Goal: Participate in discussion: Engage in conversation with other users on a specific topic

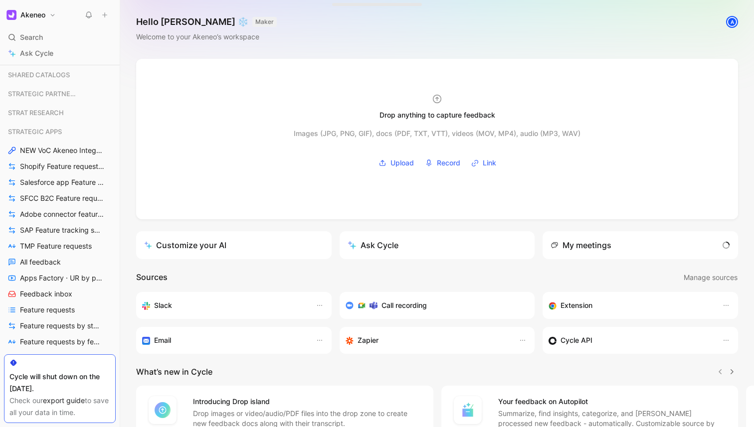
scroll to position [532, 0]
click at [65, 158] on link "Shopify Feature requests by status" at bounding box center [60, 165] width 112 height 15
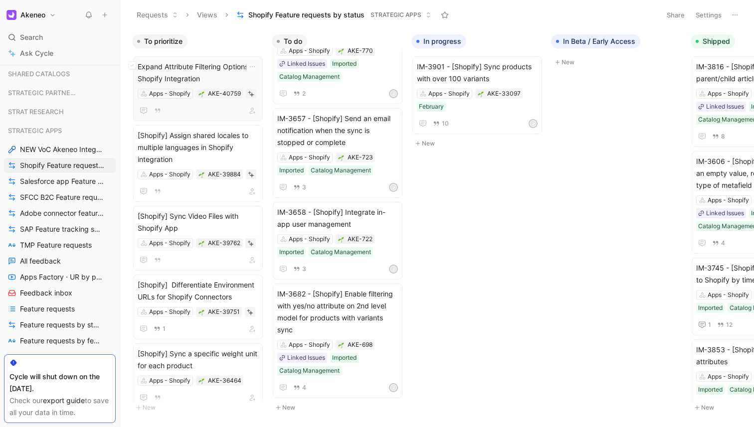
click at [207, 80] on span "Expand Attribute Filtering Options in Shopify Integration" at bounding box center [198, 73] width 121 height 24
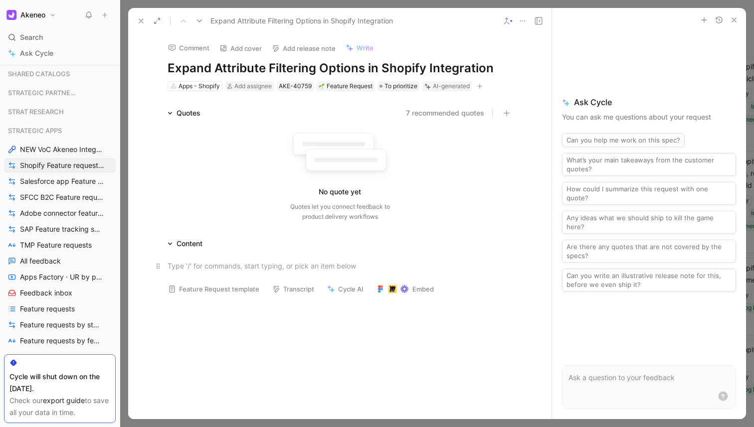
click at [226, 269] on div at bounding box center [340, 266] width 345 height 10
click at [505, 110] on icon "button" at bounding box center [506, 113] width 7 height 7
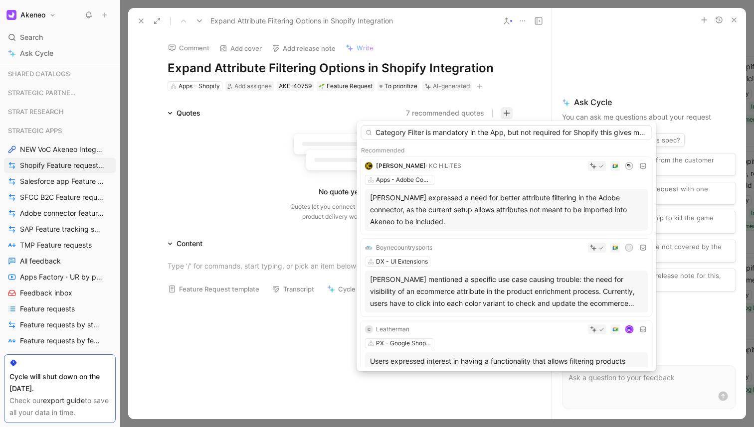
scroll to position [0, 2143]
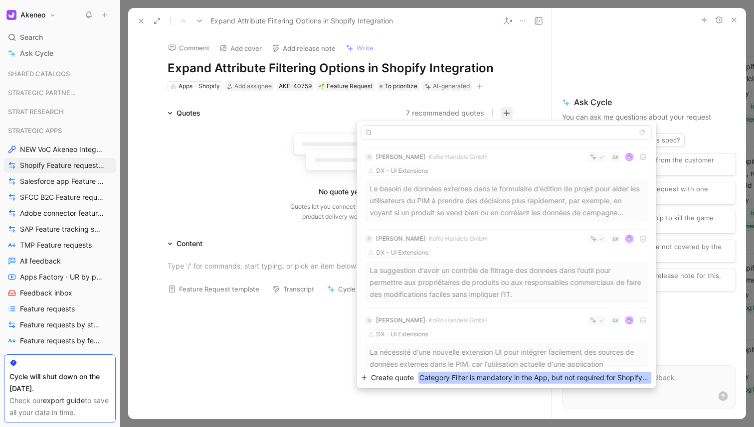
type input "Category Filter is mandatory in the App, but not required for Shopify this give…"
click at [397, 378] on span "Create quote" at bounding box center [392, 378] width 43 height 12
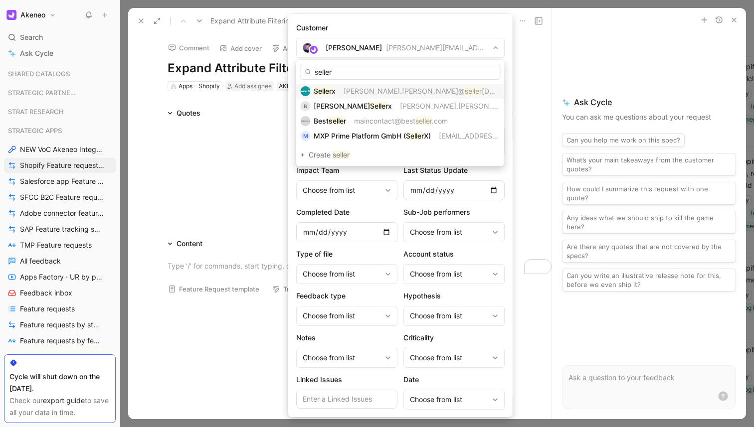
type input "seller"
click at [349, 90] on span "[PERSON_NAME].[PERSON_NAME]@" at bounding box center [403, 91] width 121 height 8
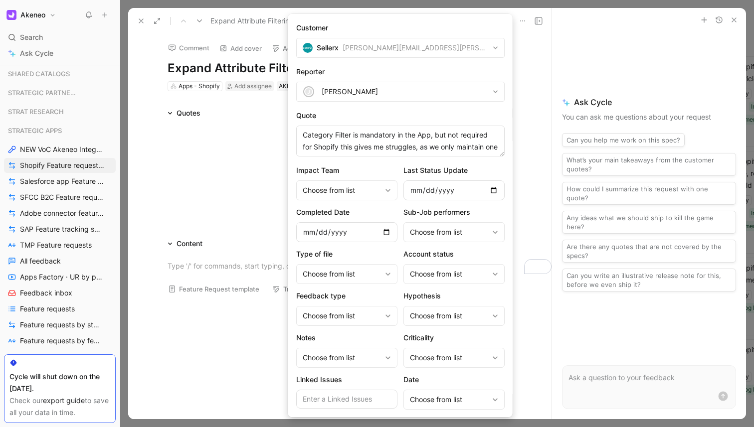
scroll to position [108, 0]
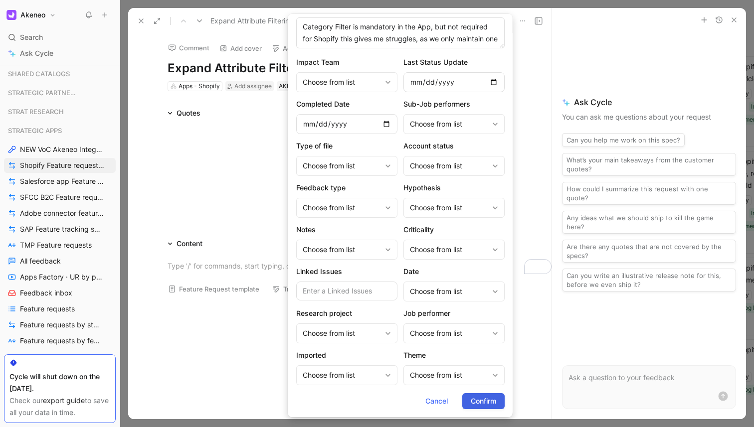
click at [474, 396] on span "Confirm" at bounding box center [483, 401] width 25 height 12
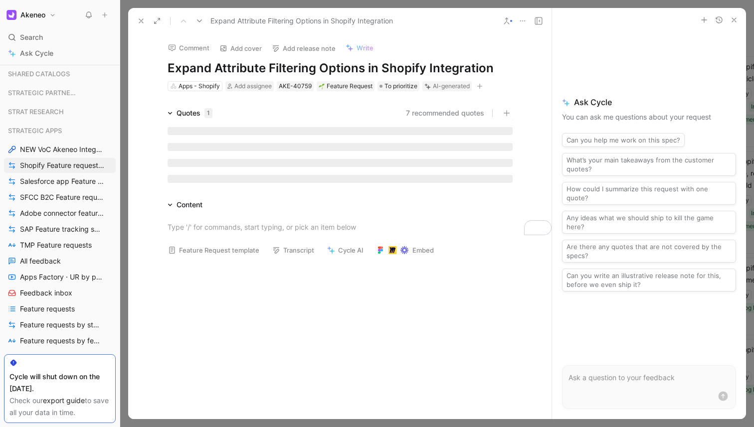
scroll to position [0, 0]
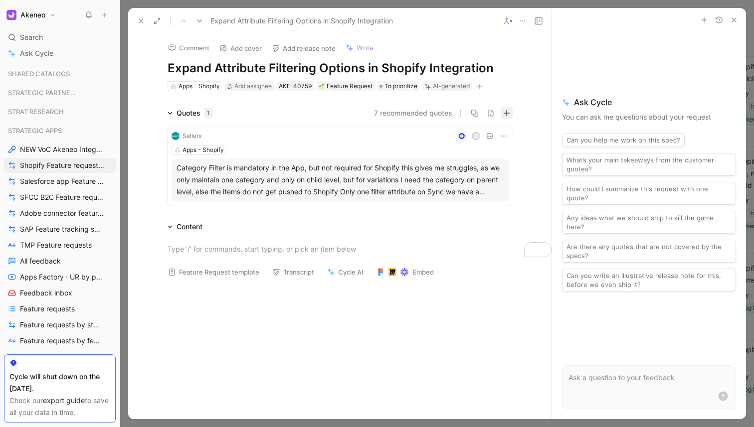
click at [501, 111] on button "button" at bounding box center [507, 113] width 12 height 12
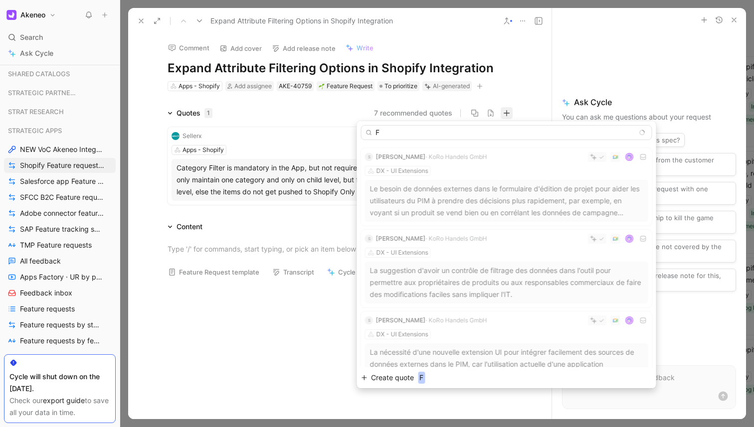
type input "F"
click at [400, 371] on button "Create quote F" at bounding box center [506, 377] width 291 height 13
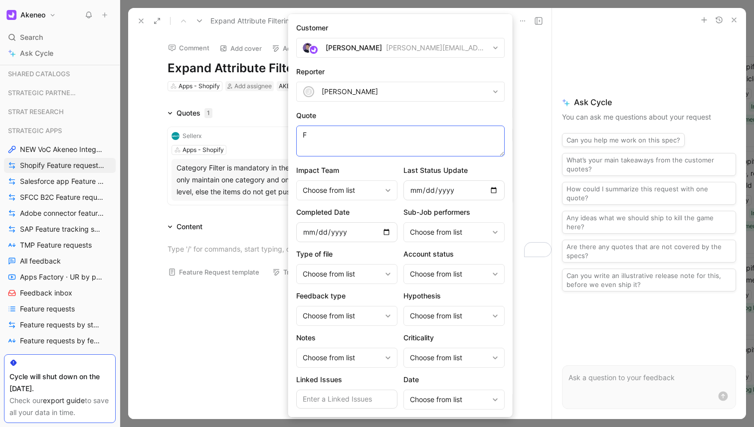
click at [369, 137] on textarea "F" at bounding box center [400, 141] width 208 height 31
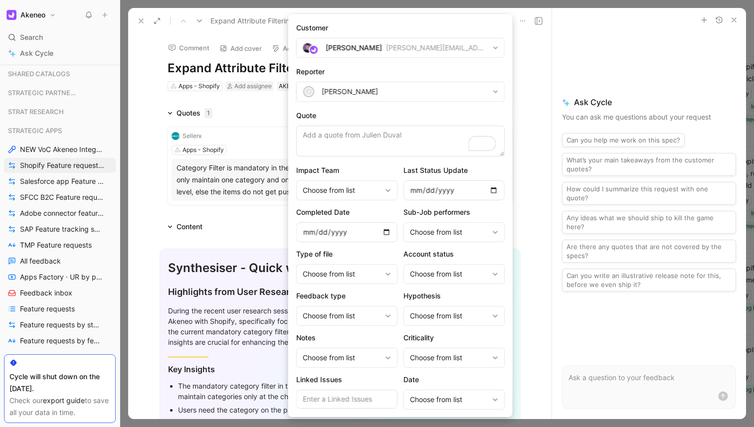
click at [365, 51] on div "[PERSON_NAME]" at bounding box center [354, 48] width 56 height 12
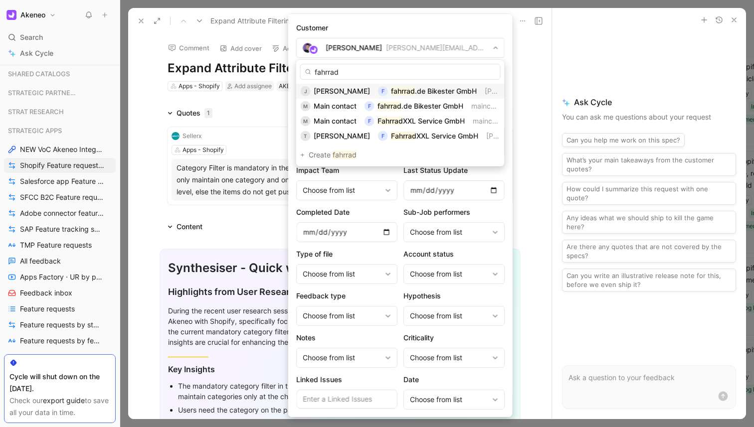
type input "fahrrad"
click at [334, 91] on span "[PERSON_NAME]" at bounding box center [342, 91] width 56 height 8
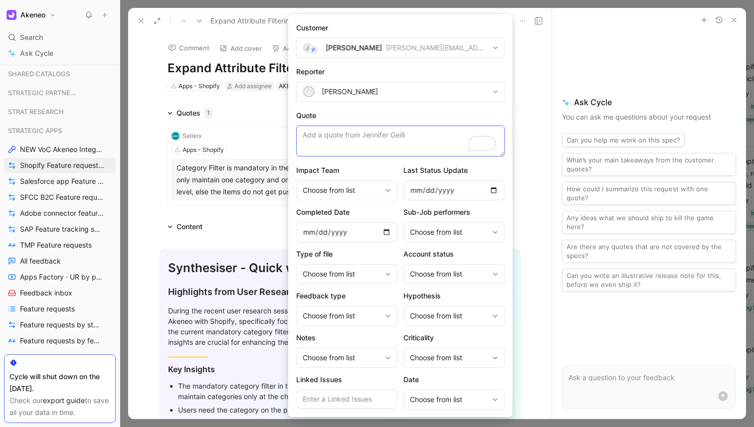
click at [409, 142] on textarea "Quote" at bounding box center [400, 141] width 208 height 31
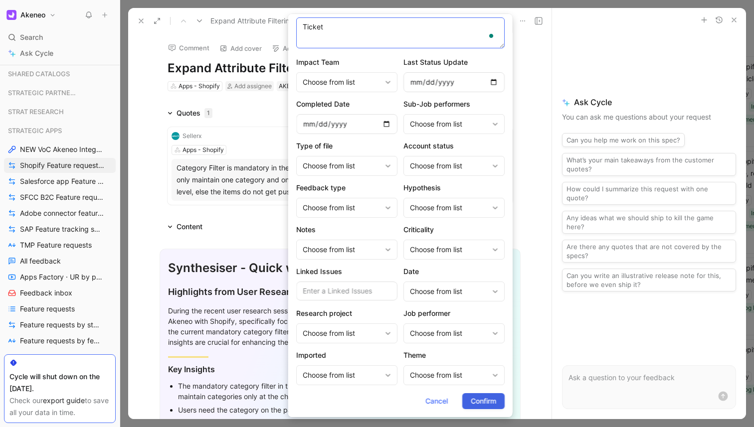
type textarea "Ticket"
click at [473, 409] on button "Confirm" at bounding box center [483, 401] width 42 height 16
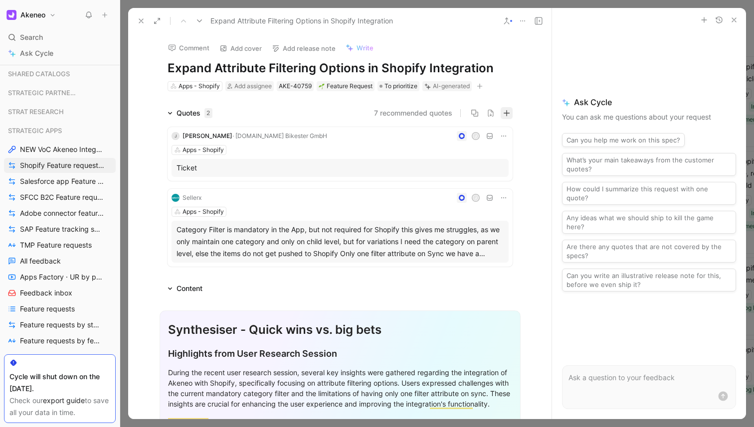
click at [508, 112] on icon "button" at bounding box center [506, 113] width 7 height 7
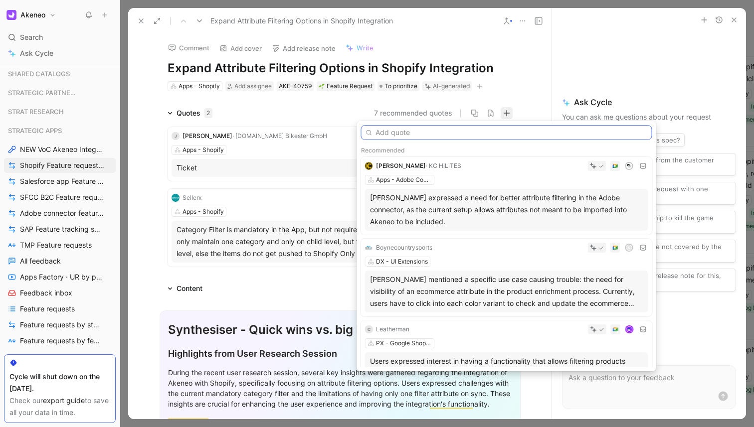
paste input "Sync Filter works only on Product level attributes. Currently we are using an a…"
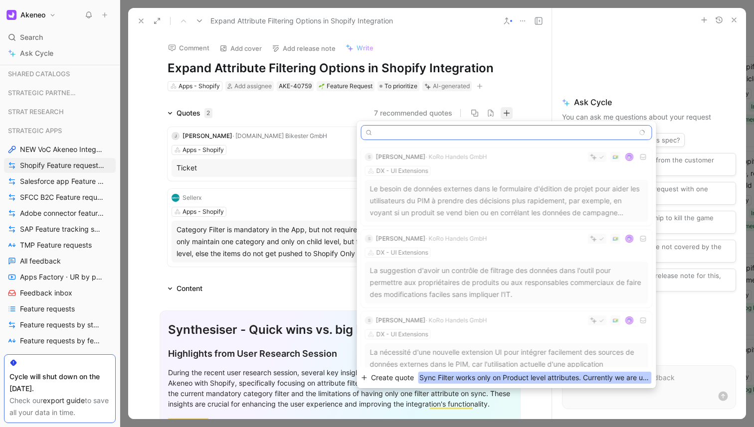
type input "Sync Filter works only on Product level attributes. Currently we are using an a…"
click at [412, 372] on span "Create quote" at bounding box center [392, 378] width 43 height 12
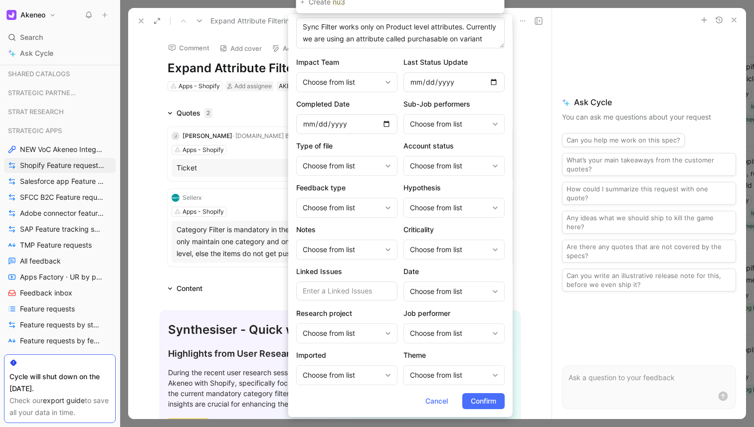
type input "nu3"
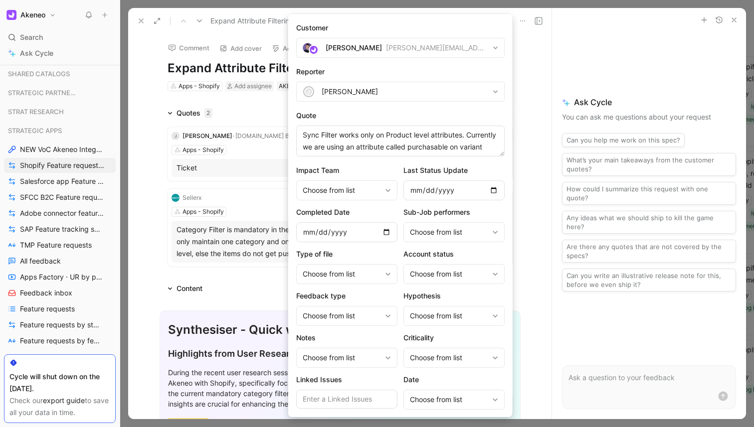
click at [386, 53] on div "[PERSON_NAME][EMAIL_ADDRESS][DOMAIN_NAME]" at bounding box center [437, 48] width 103 height 12
type input "nu3"
click at [346, 89] on span "GmbH" at bounding box center [336, 91] width 20 height 8
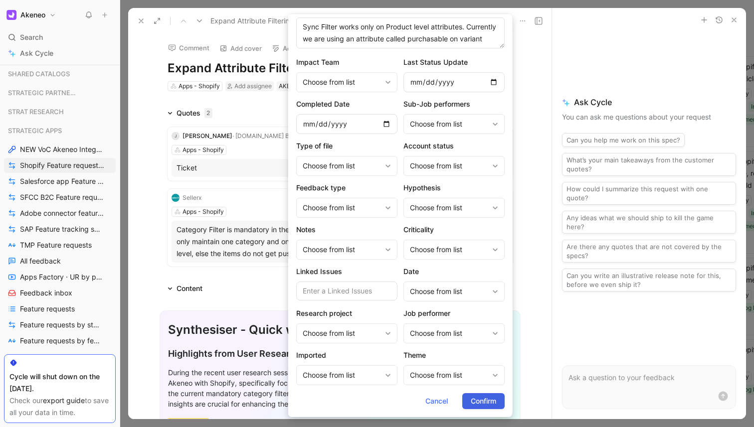
click at [478, 398] on span "Confirm" at bounding box center [483, 401] width 25 height 12
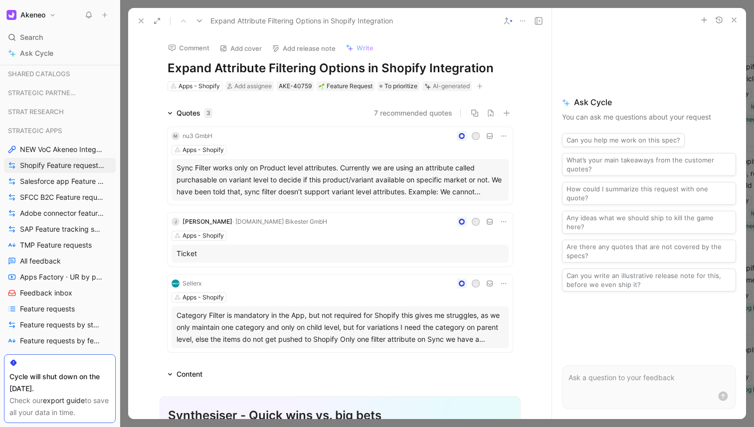
click at [197, 2] on div at bounding box center [437, 213] width 634 height 427
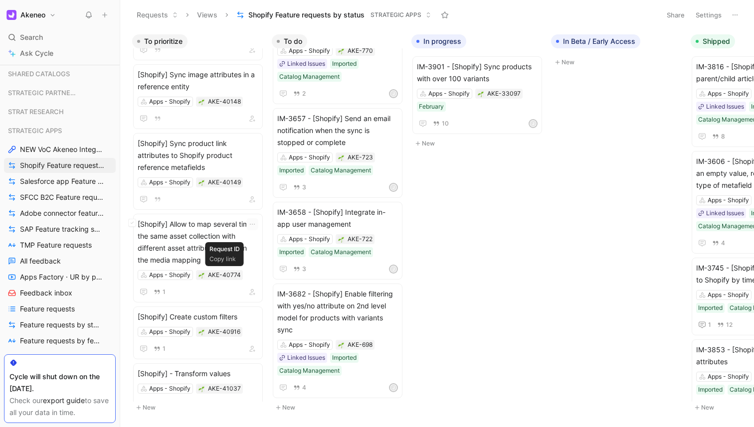
scroll to position [792, 0]
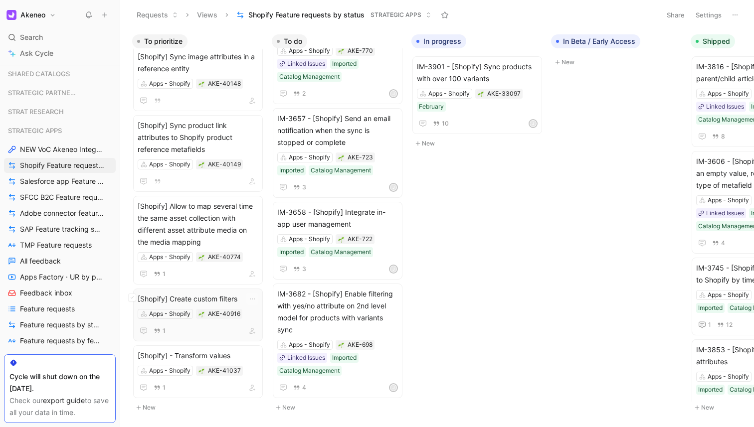
click at [197, 298] on span "[Shopify] Create custom filters" at bounding box center [198, 299] width 121 height 12
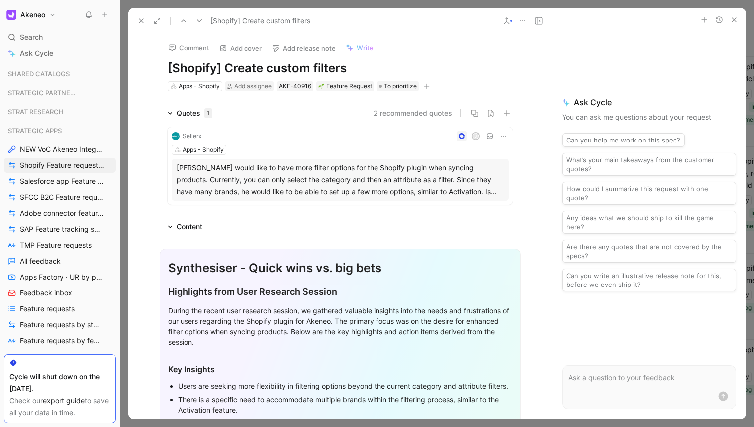
click at [191, 5] on div at bounding box center [437, 213] width 634 height 427
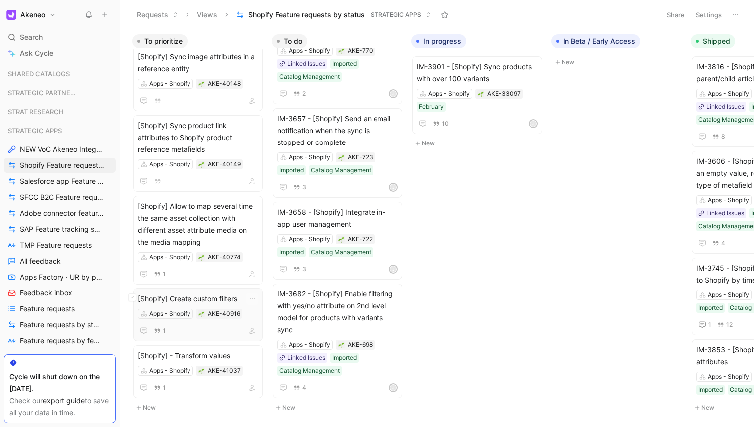
scroll to position [782, 0]
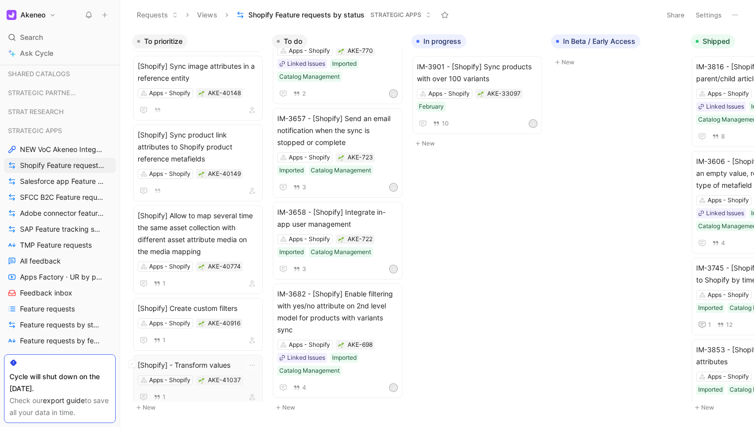
click at [185, 361] on span "[Shopify] - Transform values" at bounding box center [198, 365] width 121 height 12
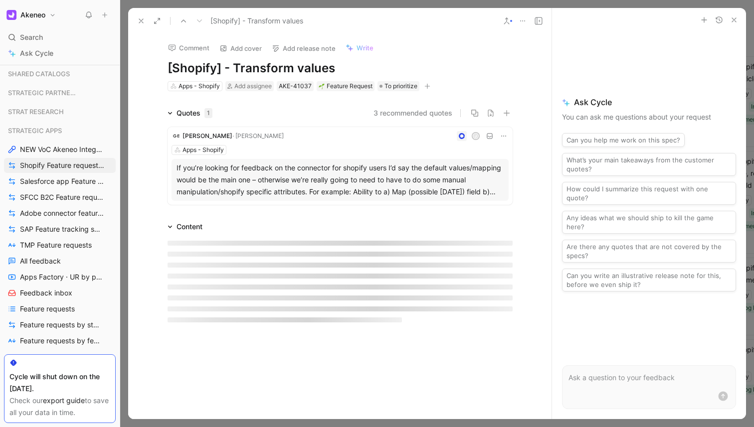
click at [201, 5] on div at bounding box center [437, 213] width 634 height 427
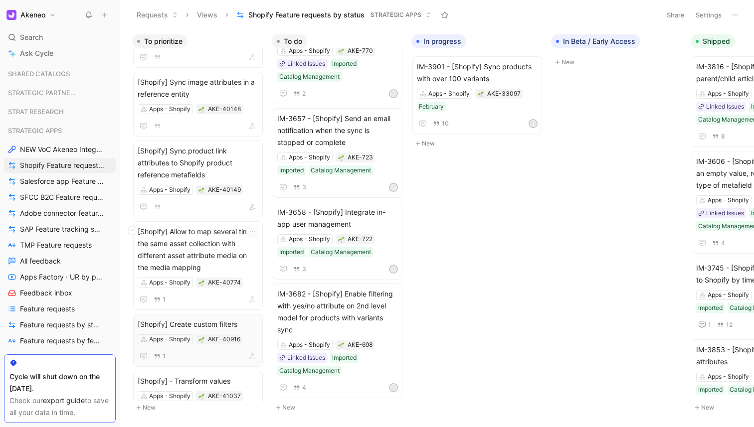
scroll to position [766, 0]
click at [249, 322] on icon "button" at bounding box center [252, 325] width 8 height 8
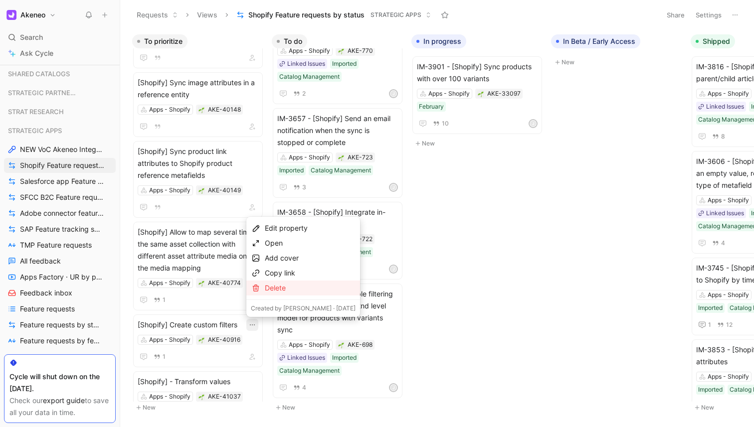
click at [278, 287] on div "Delete" at bounding box center [310, 288] width 91 height 12
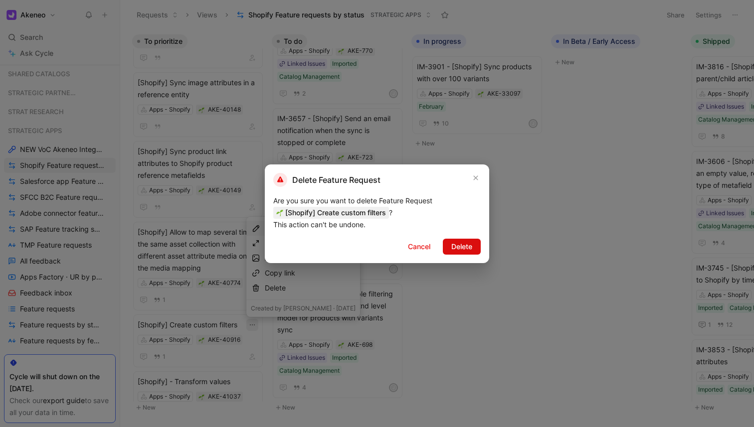
click at [449, 250] on button "Delete" at bounding box center [462, 247] width 38 height 16
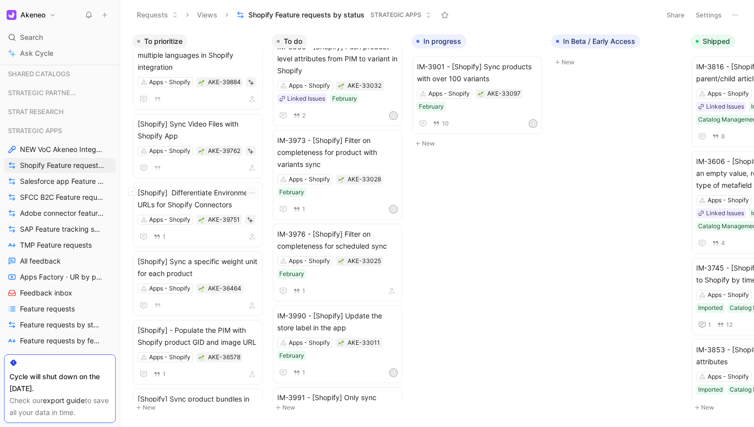
scroll to position [0, 0]
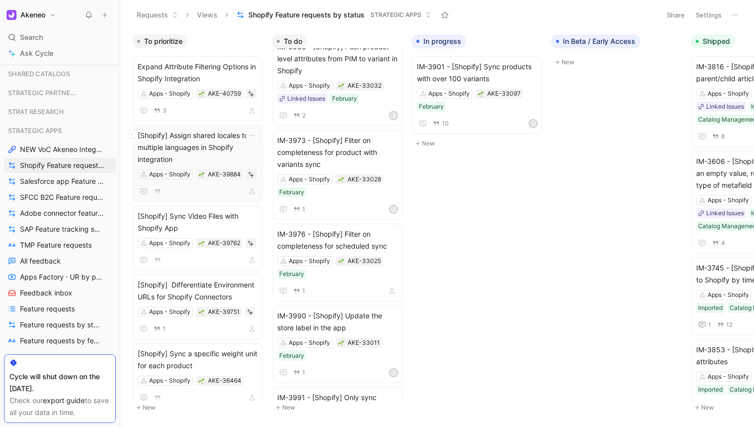
click at [221, 153] on span "[Shopify] Assign shared locales to multiple languages in Shopify integration" at bounding box center [198, 148] width 121 height 36
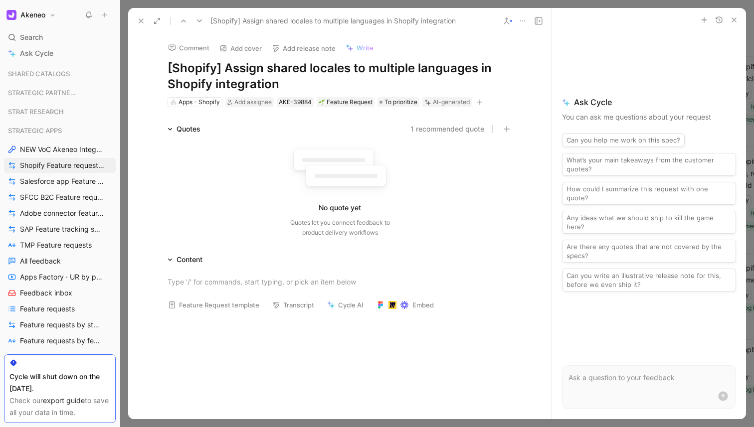
click at [733, 18] on icon "button" at bounding box center [734, 20] width 8 height 8
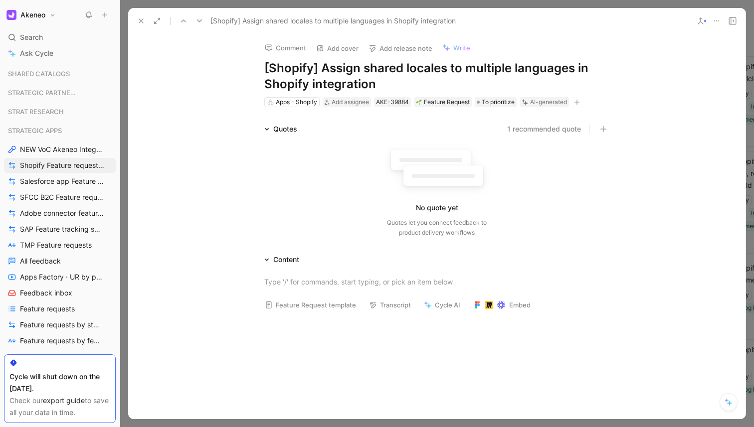
click at [596, 2] on div at bounding box center [437, 213] width 634 height 427
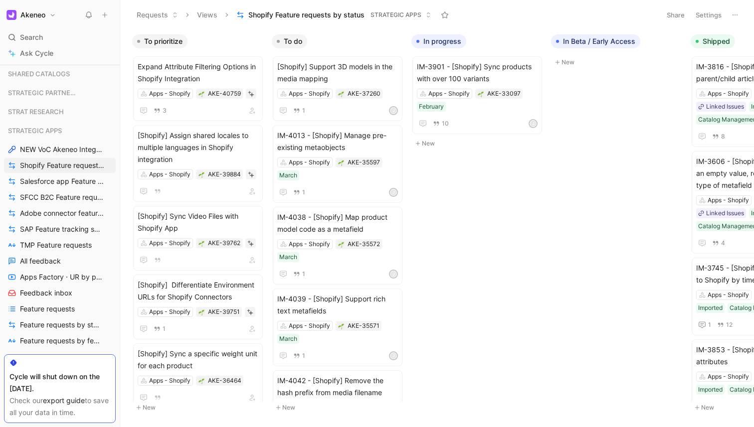
click at [555, 13] on div "Requests Views Shopify Feature requests by status STRATEGIC APPS" at bounding box center [393, 14] width 524 height 17
